Goal: Navigation & Orientation: Find specific page/section

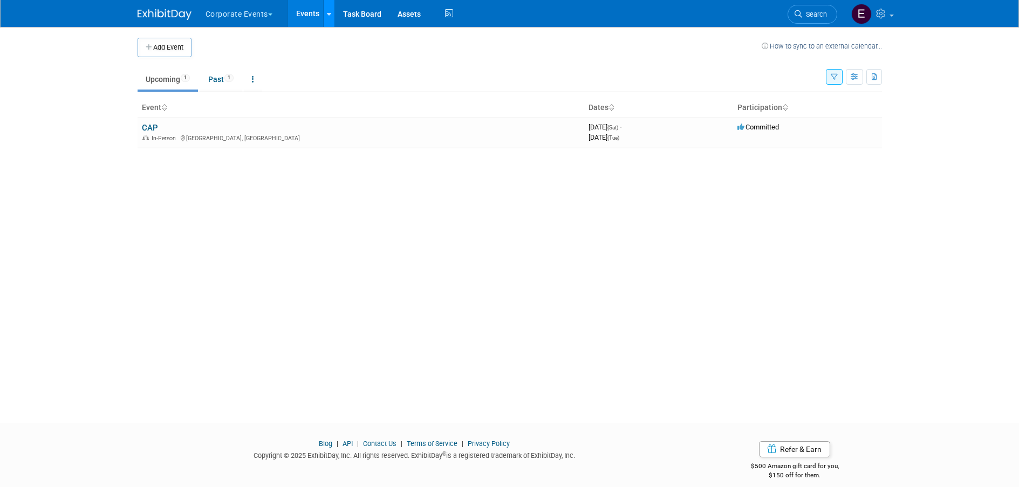
click at [329, 16] on icon at bounding box center [329, 14] width 4 height 7
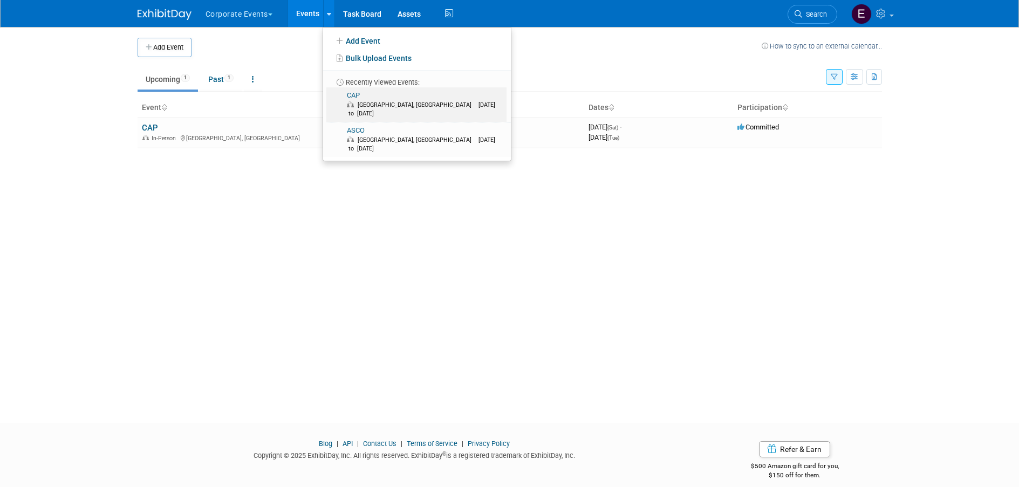
click at [358, 94] on link "CAP Orlando, FL Sep 13, 2025 to Sep 16, 2025" at bounding box center [416, 104] width 180 height 35
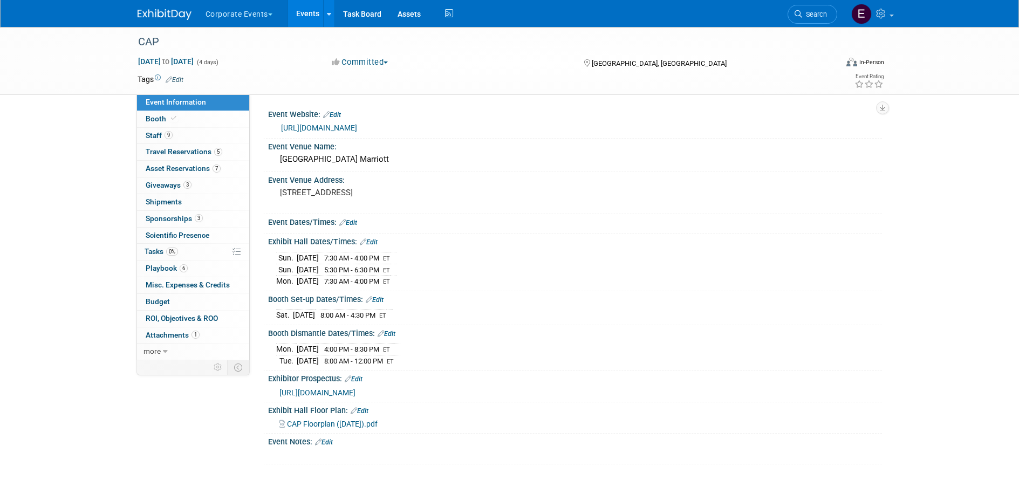
click at [311, 6] on link "Events" at bounding box center [307, 13] width 39 height 27
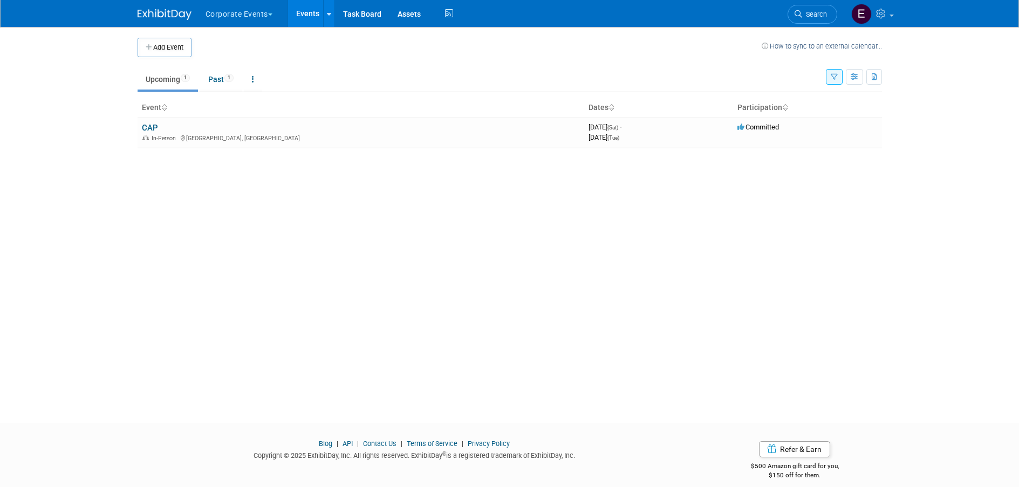
click at [264, 11] on button "Corporate Events" at bounding box center [244, 12] width 81 height 24
click at [242, 77] on link "Afirma" at bounding box center [244, 81] width 79 height 15
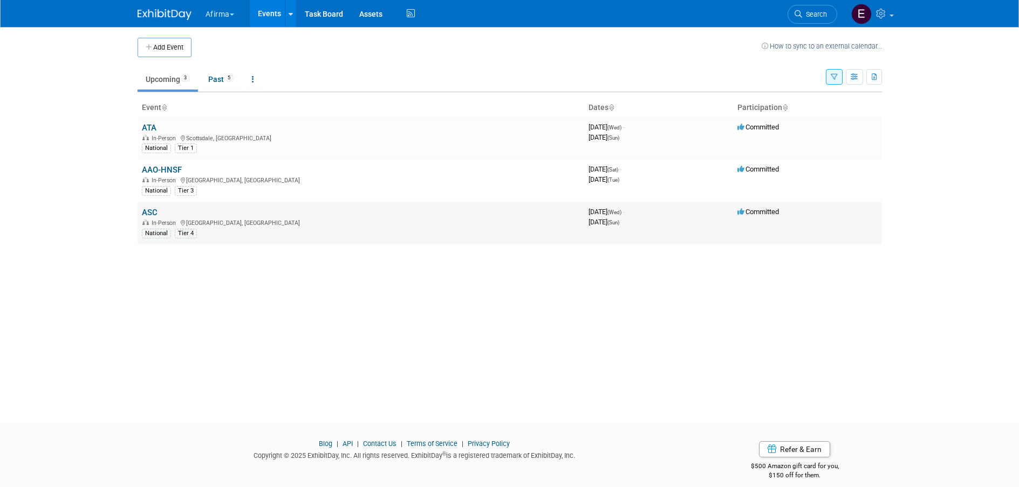
click at [150, 213] on link "ASC" at bounding box center [150, 213] width 16 height 10
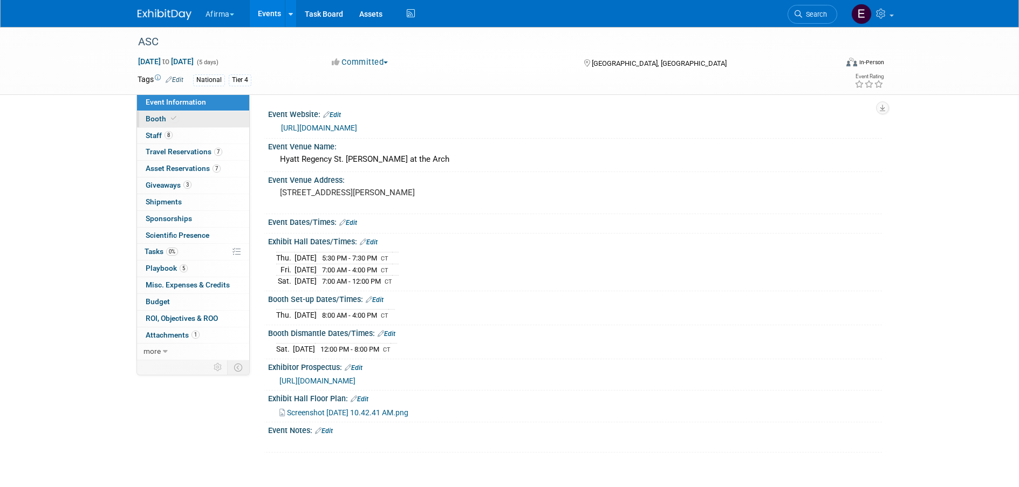
click at [173, 119] on icon at bounding box center [173, 118] width 5 height 6
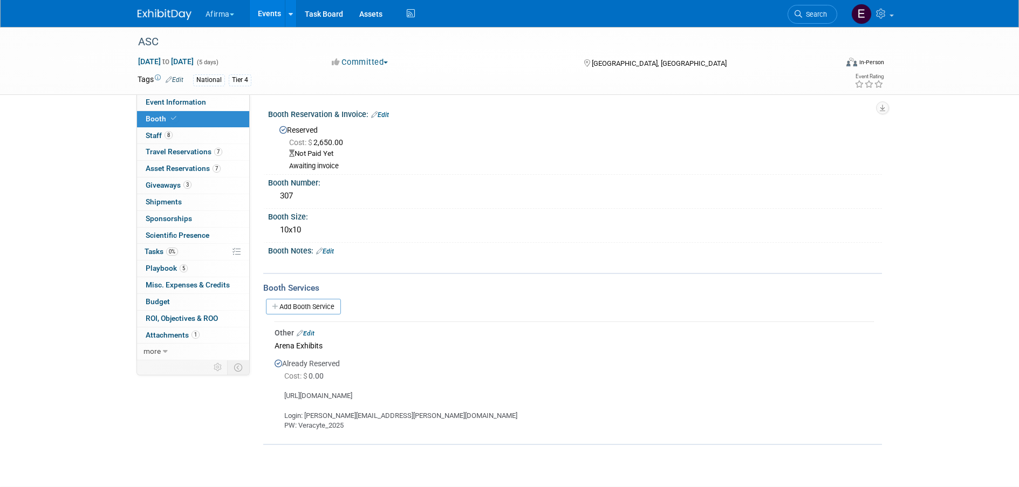
click at [266, 18] on link "Events" at bounding box center [269, 13] width 39 height 27
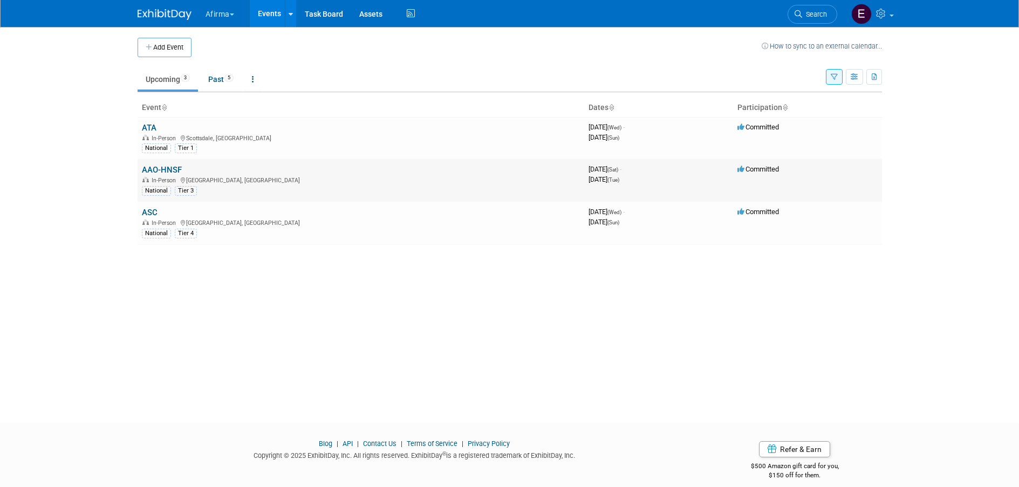
click at [159, 173] on link "AAO-HNSF" at bounding box center [162, 170] width 40 height 10
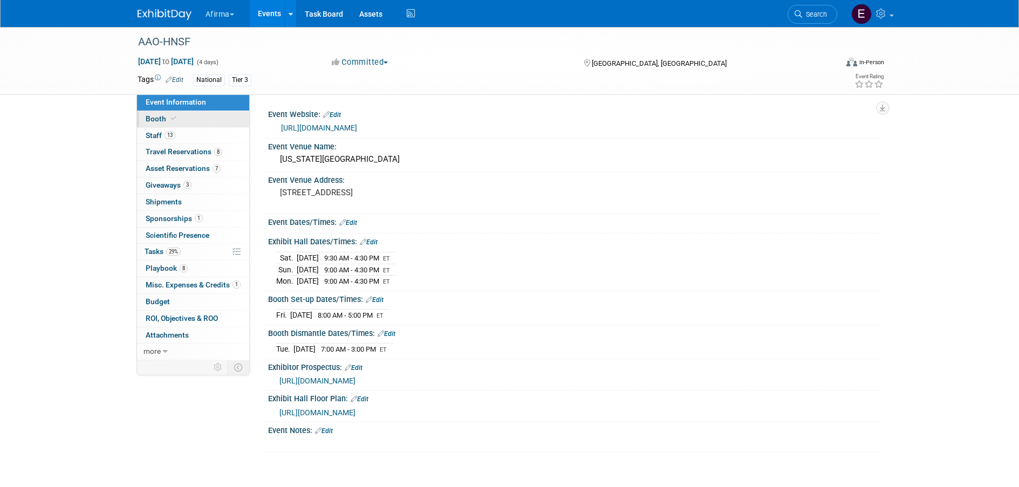
click at [196, 115] on link "Booth" at bounding box center [193, 119] width 112 height 16
